Goal: Information Seeking & Learning: Learn about a topic

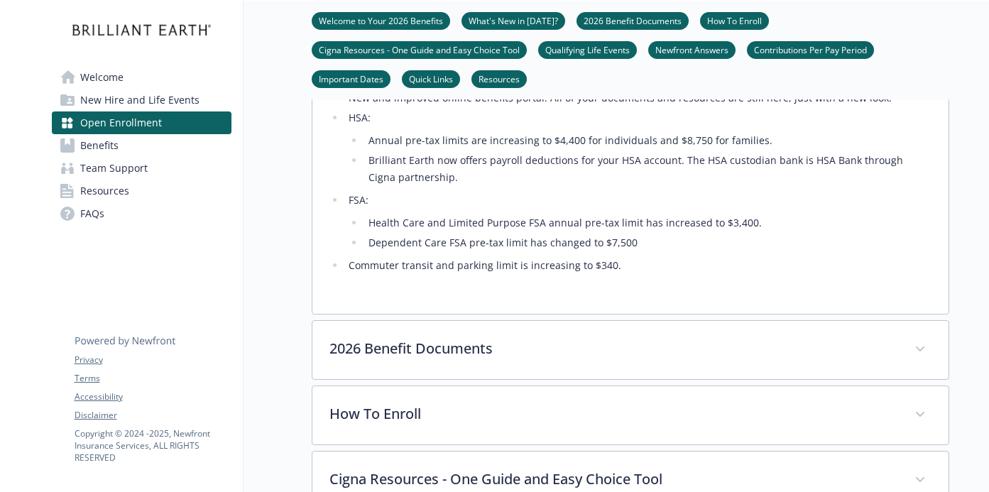
scroll to position [646, 0]
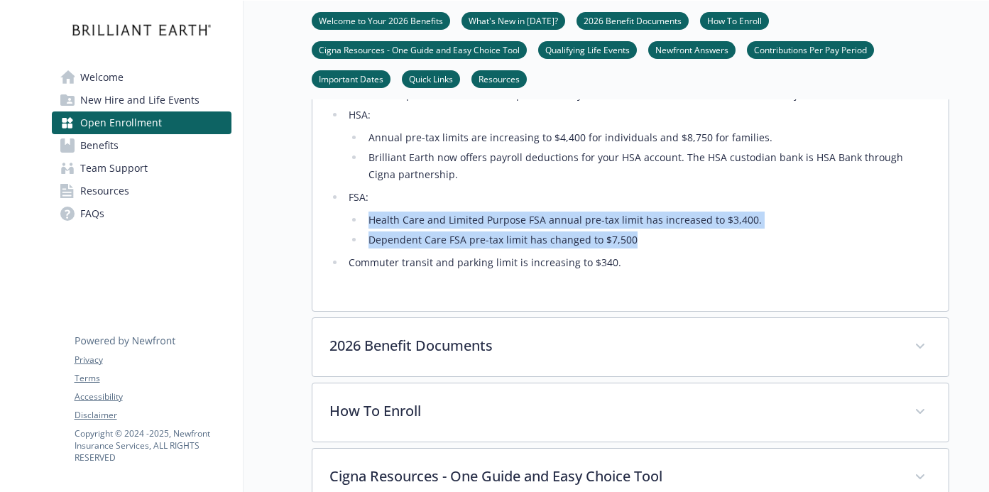
drag, startPoint x: 370, startPoint y: 261, endPoint x: 640, endPoint y: 281, distance: 270.6
click at [640, 249] on ul "Health Care and Limited Purpose FSA annual pre-tax limit has increased to $3,40…" at bounding box center [640, 230] width 582 height 37
copy ul "Health Care and Limited Purpose FSA annual pre-tax limit has increased to $3,40…"
